Goal: Task Accomplishment & Management: Use online tool/utility

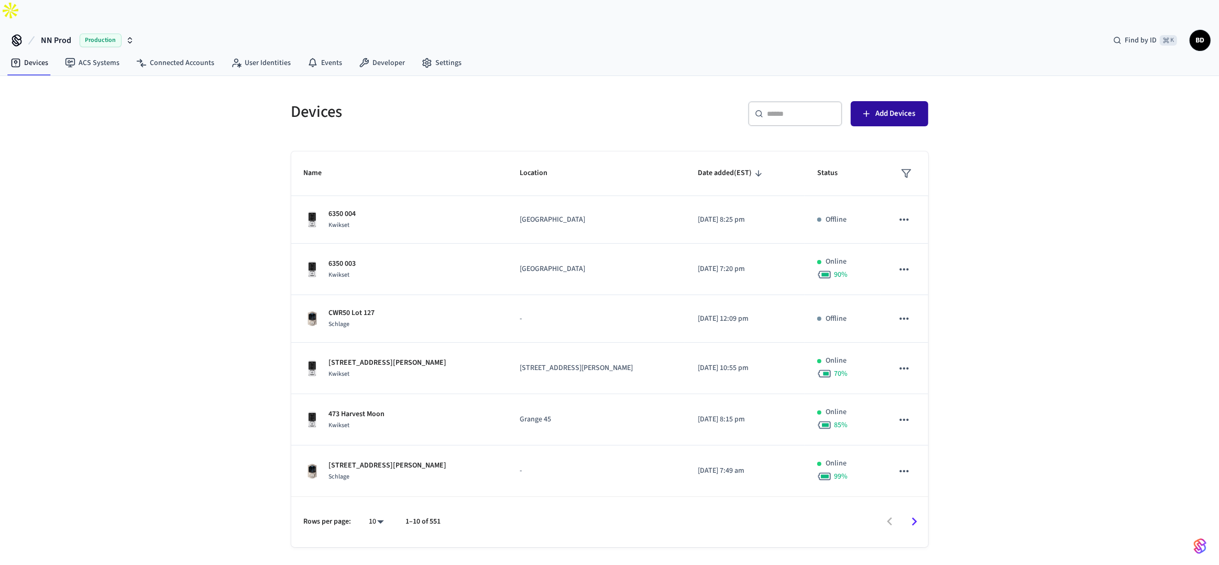
click at [873, 101] on button "Add Devices" at bounding box center [890, 113] width 78 height 25
click at [195, 53] on link "Connected Accounts" at bounding box center [175, 62] width 95 height 19
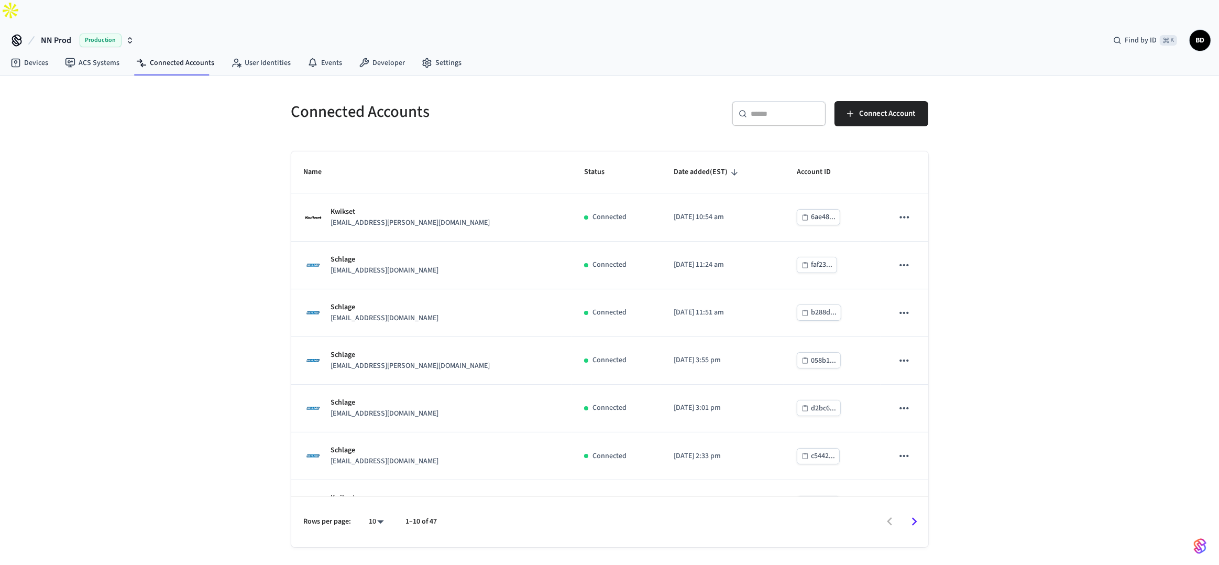
click at [753, 101] on div "​ ​" at bounding box center [779, 113] width 94 height 25
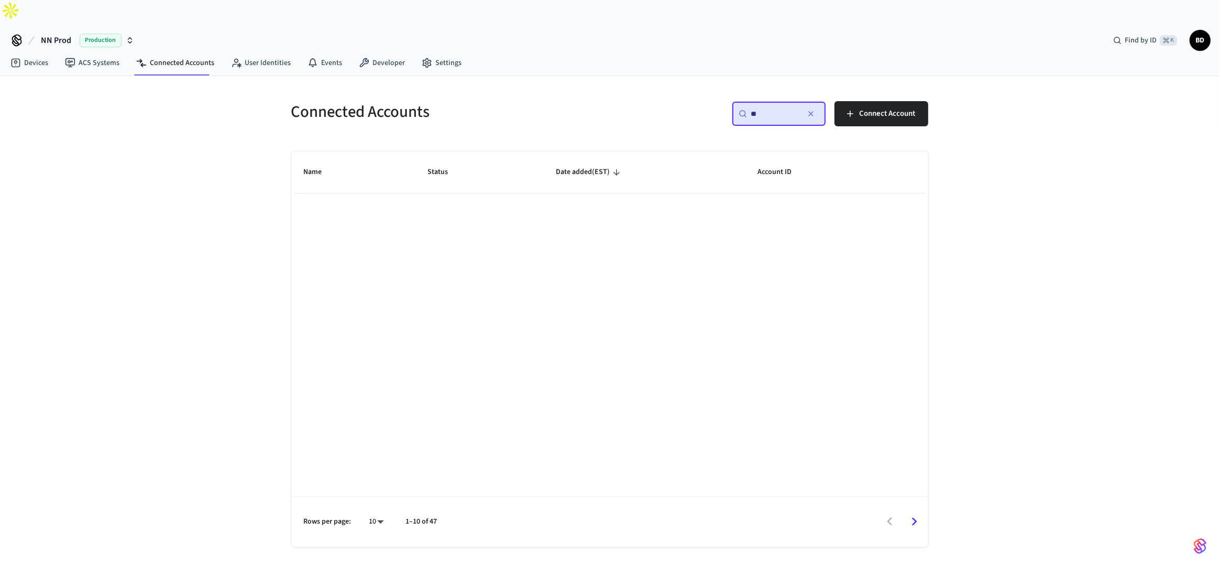
type input "*"
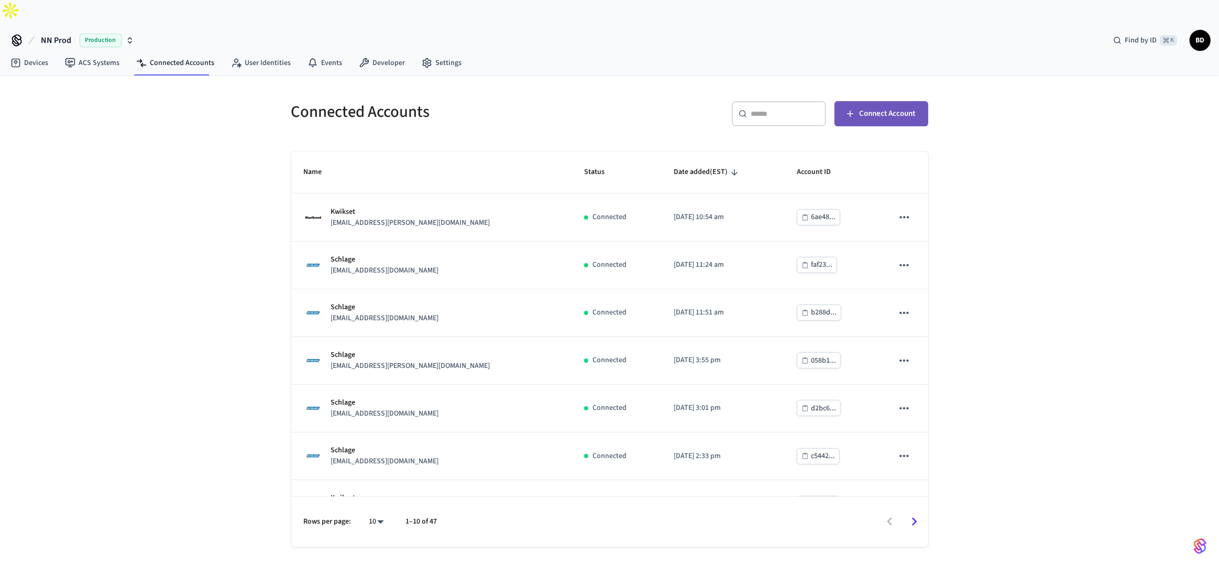
click at [899, 107] on span "Connect Account" at bounding box center [888, 114] width 56 height 14
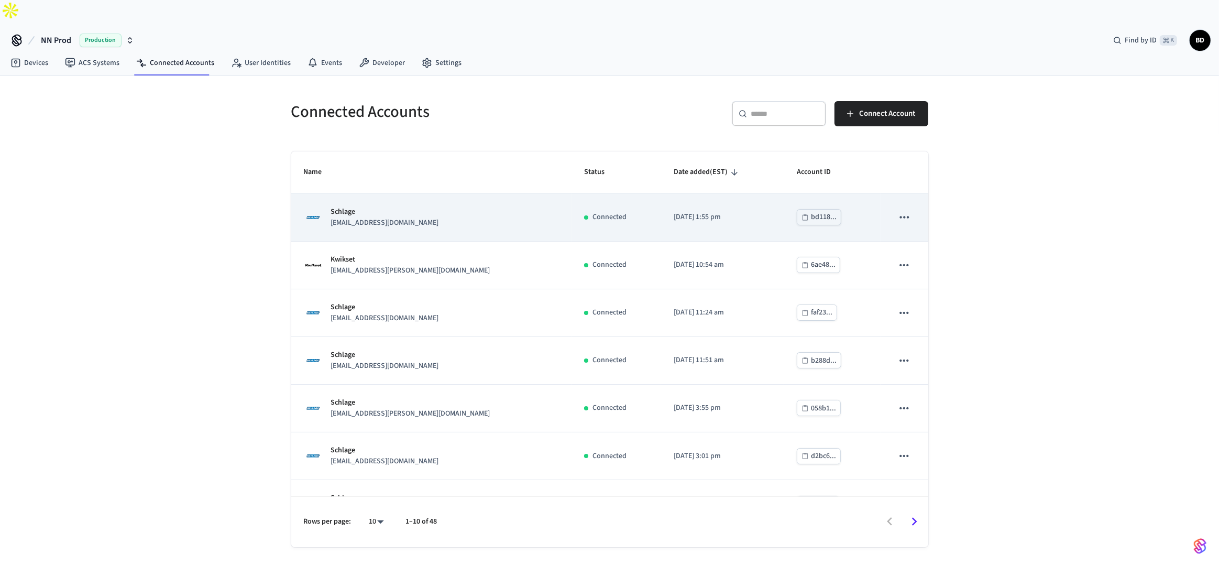
click at [447, 206] on div "Schlage [EMAIL_ADDRESS][DOMAIN_NAME]" at bounding box center [432, 217] width 256 height 22
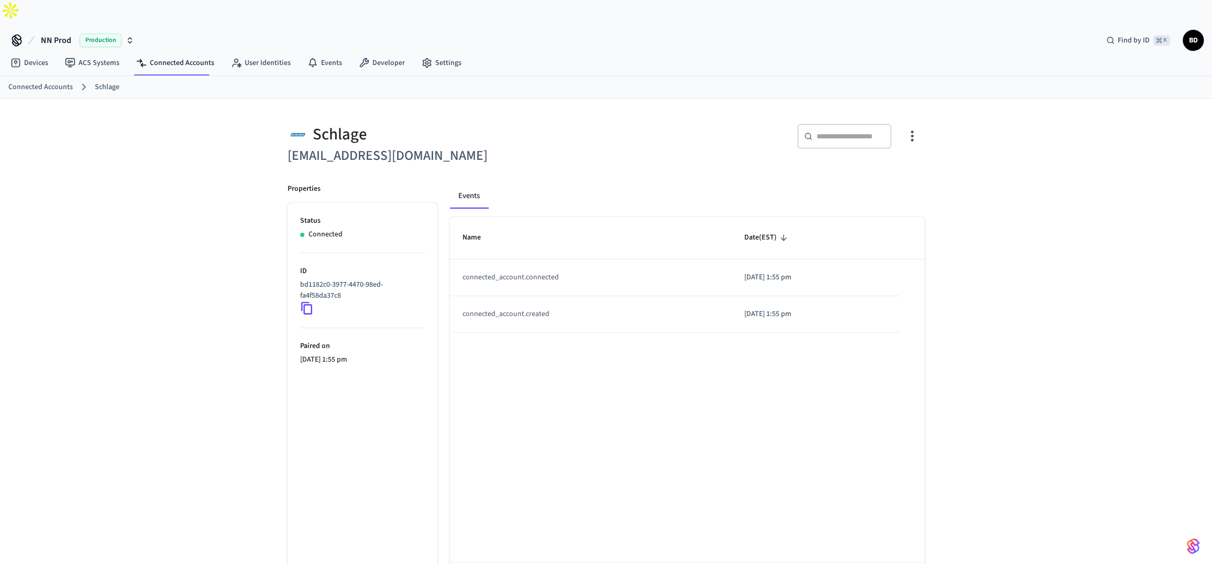
click at [311, 302] on icon at bounding box center [306, 308] width 11 height 13
click at [303, 301] on icon at bounding box center [307, 308] width 14 height 14
